Goal: Information Seeking & Learning: Find specific page/section

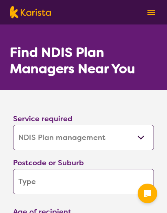
select select "NDIS Plan management"
select select "NDIS"
select select "NDIS Plan management"
select select "NDIS"
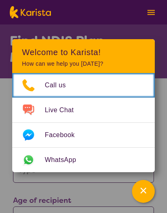
scroll to position [11, 0]
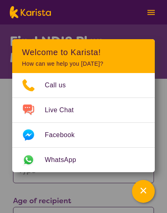
click at [97, 199] on div "Age of recipient Early Childhood - 0 to 9 Child - 10 to 11 Adolescent - 12 to 1…" at bounding box center [83, 212] width 141 height 37
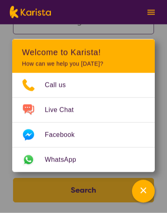
scroll to position [116, 0]
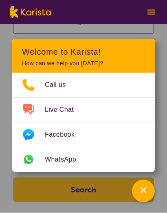
click at [143, 194] on icon "Channel Menu" at bounding box center [143, 190] width 8 height 8
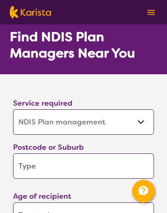
scroll to position [0, 0]
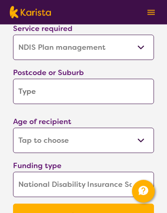
click at [128, 93] on input "search" at bounding box center [83, 91] width 141 height 25
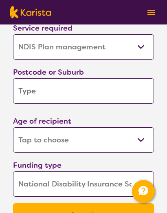
scroll to position [90, 0]
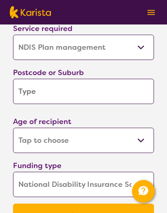
type input "2"
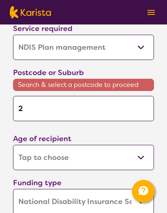
type input "22"
type input "225"
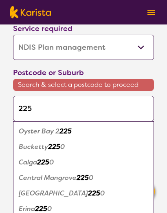
type input "2259"
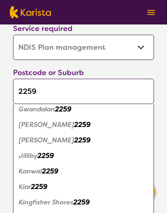
scroll to position [145, 0]
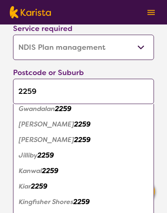
type input "2259"
click at [82, 140] on em "2259" at bounding box center [82, 139] width 16 height 9
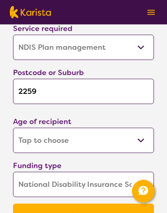
click at [140, 146] on select "Early Childhood - 0 to 9 Child - 10 to 11 Adolescent - 12 to 17 Adult - 18 to 6…" at bounding box center [83, 140] width 141 height 25
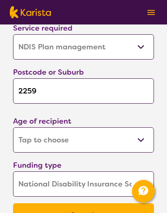
select select "AD"
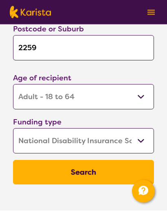
scroll to position [133, 0]
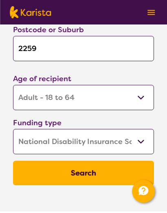
click at [94, 178] on button "Search" at bounding box center [83, 173] width 141 height 24
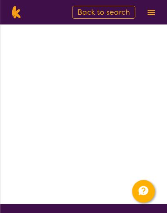
scroll to position [3, 0]
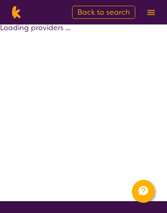
select select "by_score"
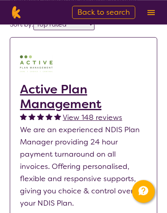
scroll to position [0, 0]
